Goal: Task Accomplishment & Management: Complete application form

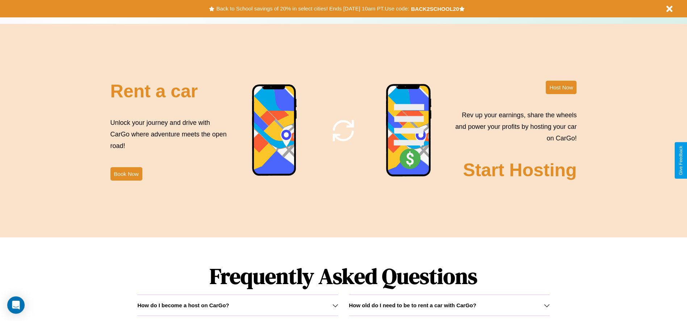
scroll to position [1039, 0]
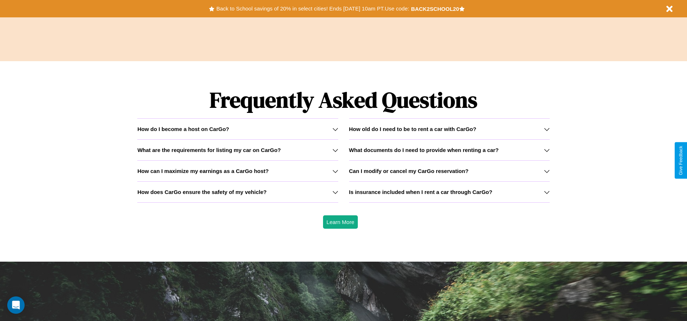
click at [547, 171] on icon at bounding box center [547, 171] width 6 height 6
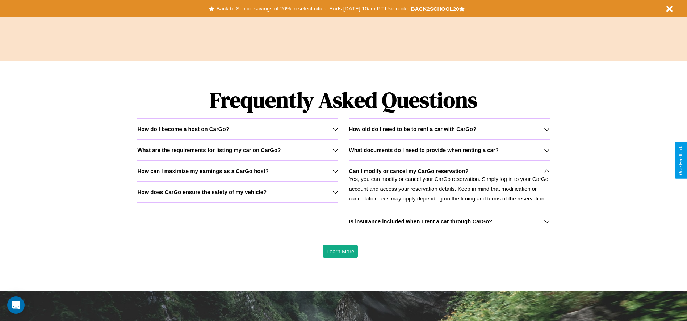
click at [449, 221] on h3 "Is insurance included when I rent a car through CarGo?" at bounding box center [420, 221] width 143 height 6
click at [449, 129] on h3 "How old do I need to be to rent a car with CarGo?" at bounding box center [413, 129] width 128 height 6
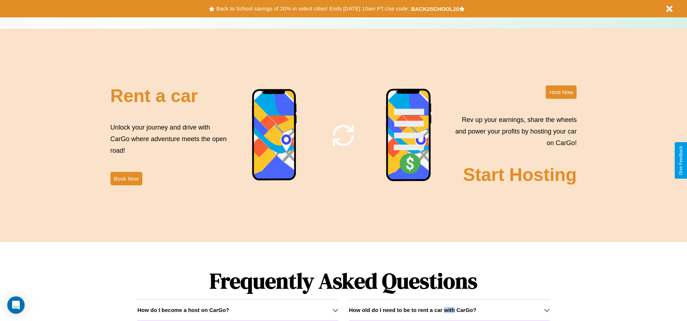
scroll to position [150, 0]
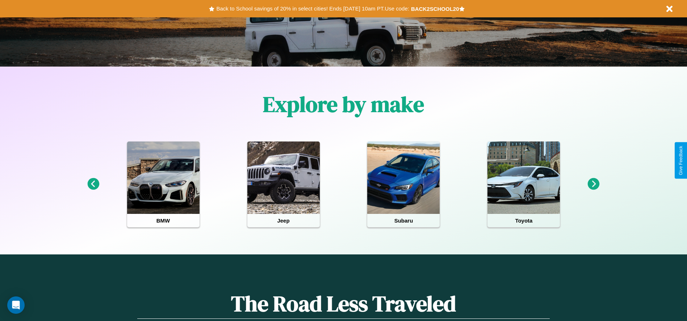
click at [594, 184] on icon at bounding box center [594, 184] width 12 height 12
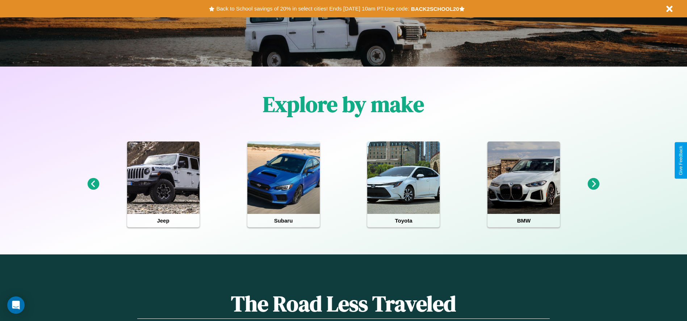
scroll to position [0, 0]
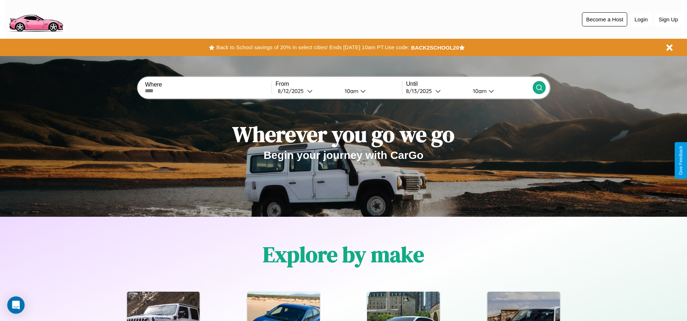
click at [605, 19] on button "Become a Host" at bounding box center [604, 19] width 45 height 14
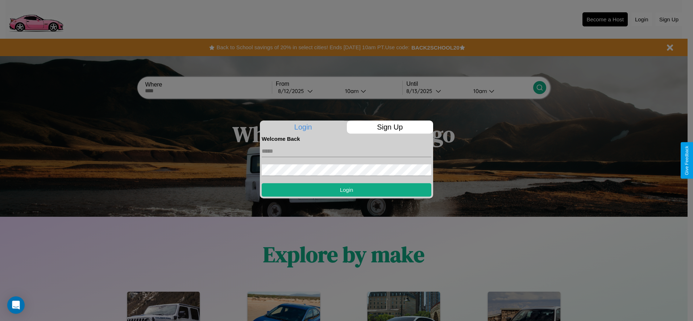
click at [389, 127] on p "Sign Up" at bounding box center [390, 127] width 87 height 13
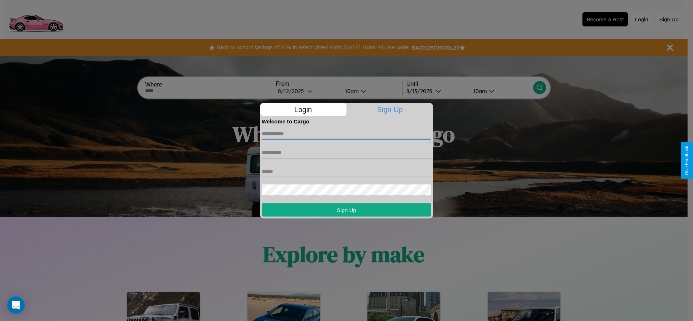
click at [346, 134] on input "text" at bounding box center [347, 134] width 170 height 12
type input "******"
click at [346, 153] on input "text" at bounding box center [347, 153] width 170 height 12
type input "*******"
click at [346, 171] on input "text" at bounding box center [347, 172] width 170 height 12
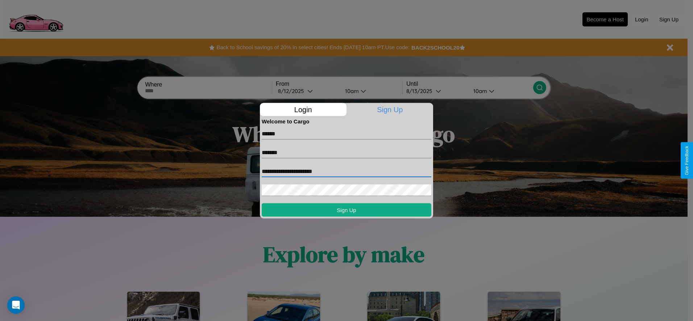
type input "**********"
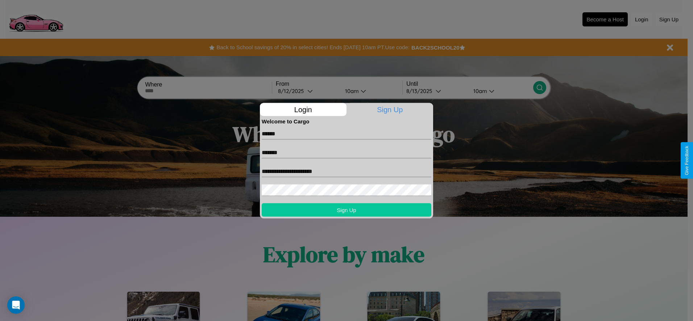
click at [346, 210] on button "Sign Up" at bounding box center [347, 209] width 170 height 13
